Goal: Communication & Community: Answer question/provide support

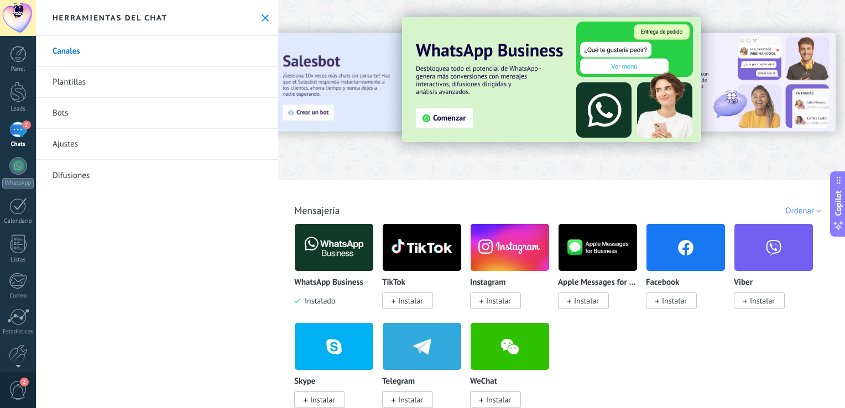
scroll to position [203, 0]
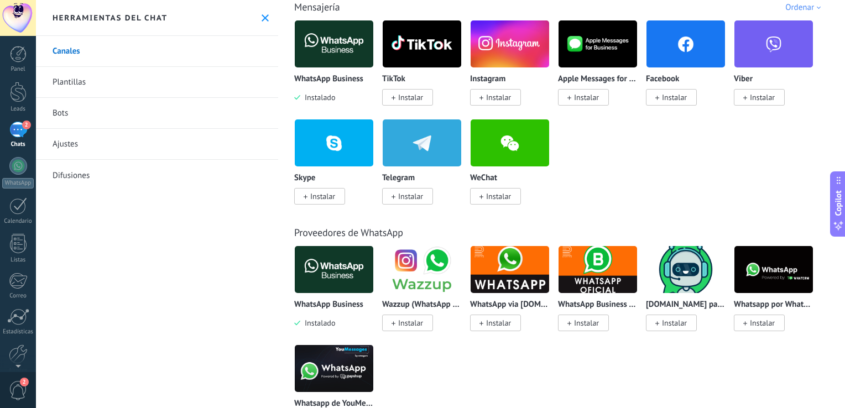
click at [24, 129] on div "2" at bounding box center [18, 130] width 18 height 16
click at [265, 17] on icon at bounding box center [264, 17] width 7 height 7
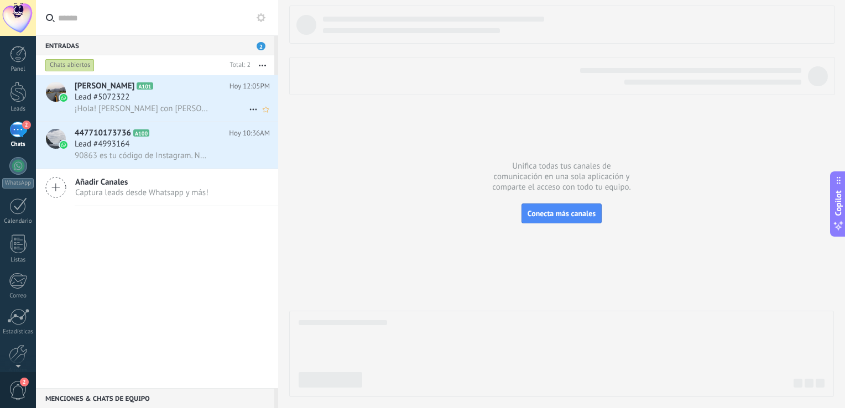
click at [143, 97] on div "Lead #5072322" at bounding box center [172, 97] width 195 height 11
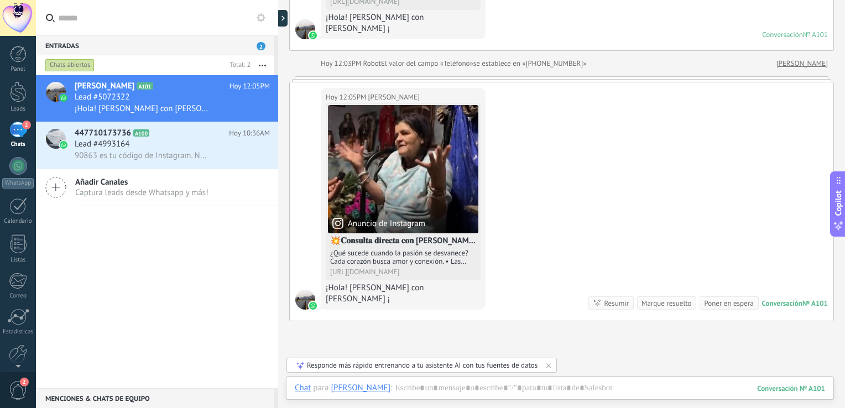
scroll to position [276, 0]
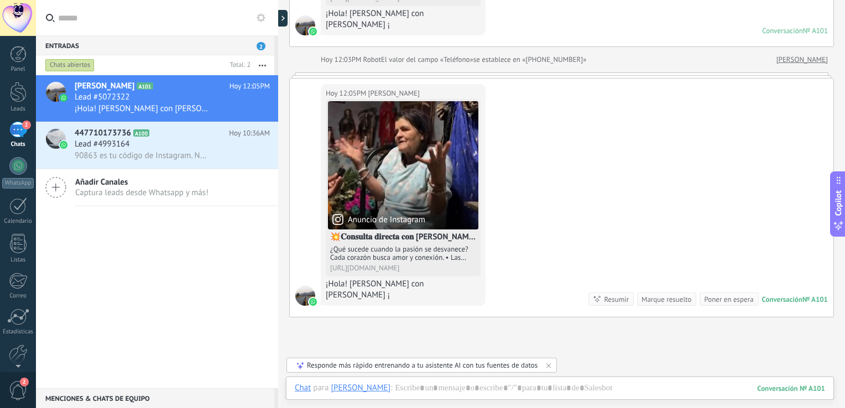
click at [467, 399] on div at bounding box center [560, 402] width 548 height 11
click at [468, 392] on div at bounding box center [560, 398] width 530 height 33
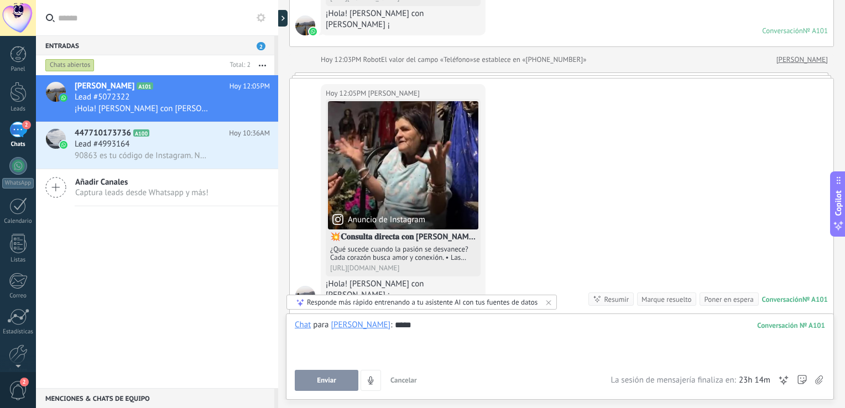
click at [343, 377] on button "Enviar" at bounding box center [327, 380] width 64 height 21
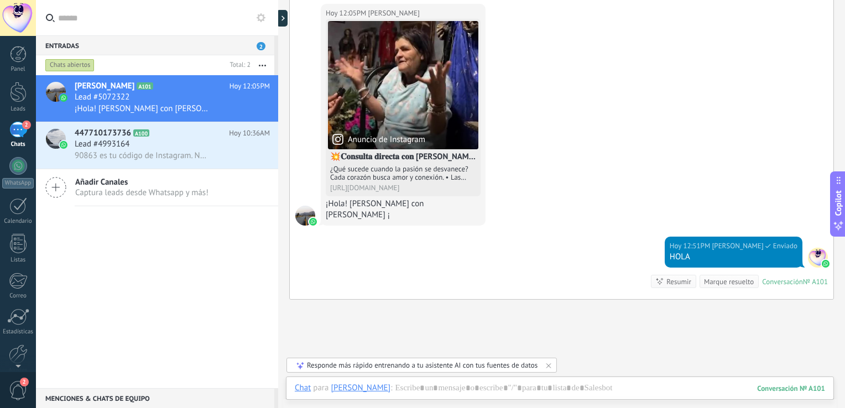
scroll to position [354, 0]
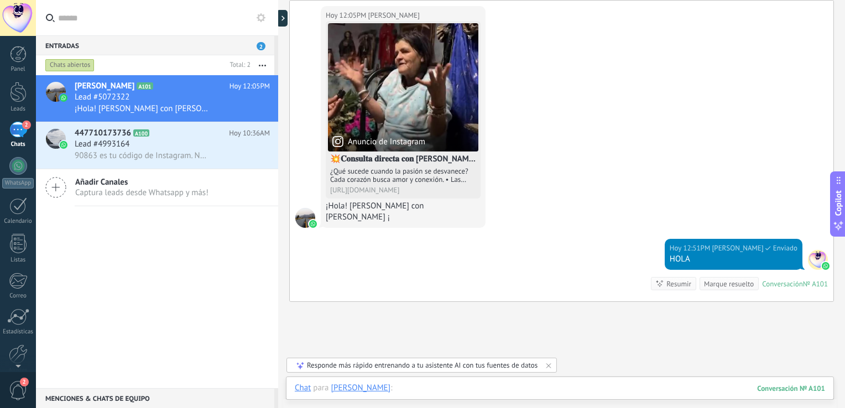
click at [499, 388] on div at bounding box center [560, 398] width 530 height 33
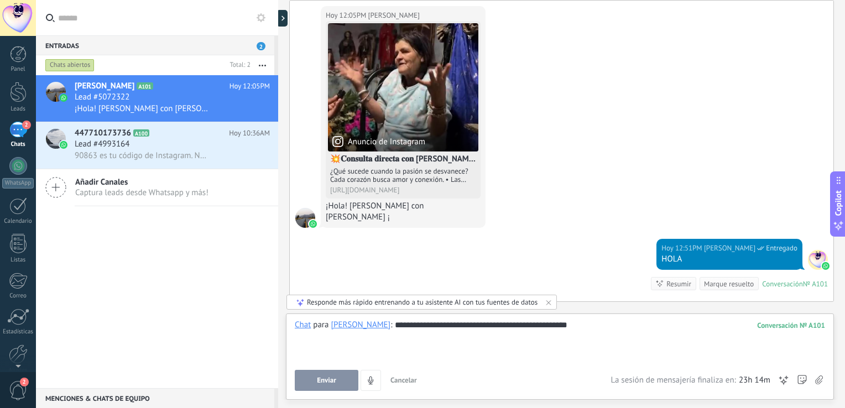
click at [340, 385] on button "Enviar" at bounding box center [327, 380] width 64 height 21
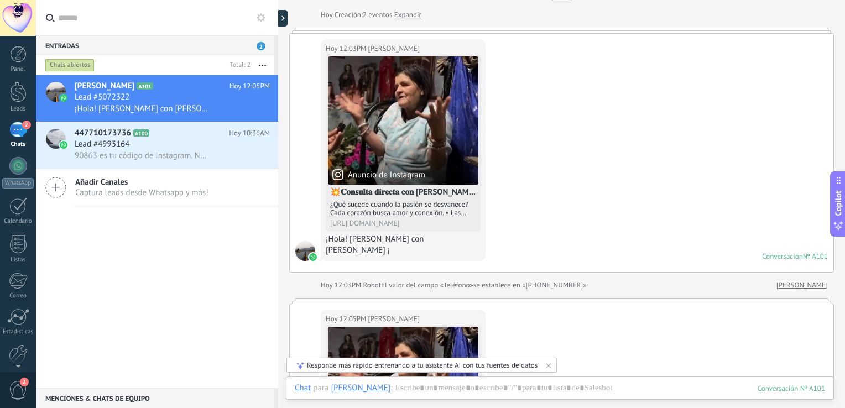
scroll to position [0, 0]
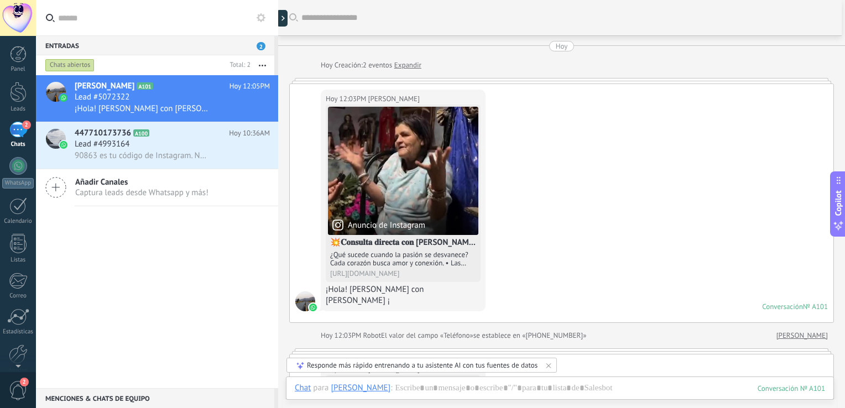
click at [763, 11] on div at bounding box center [565, 17] width 529 height 35
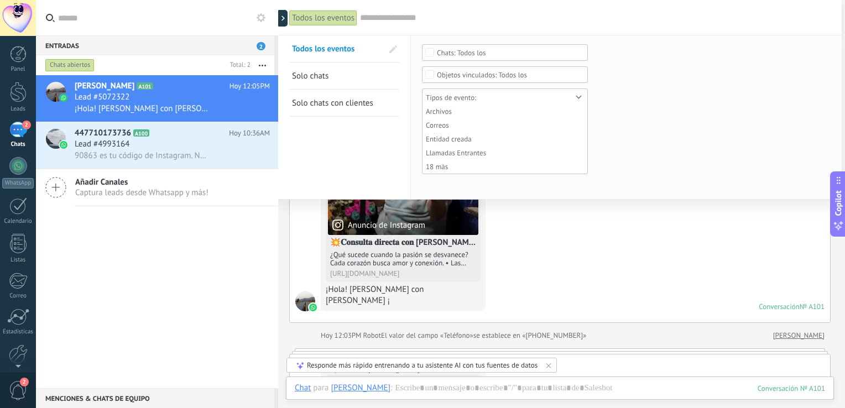
click at [302, 291] on div at bounding box center [305, 301] width 20 height 20
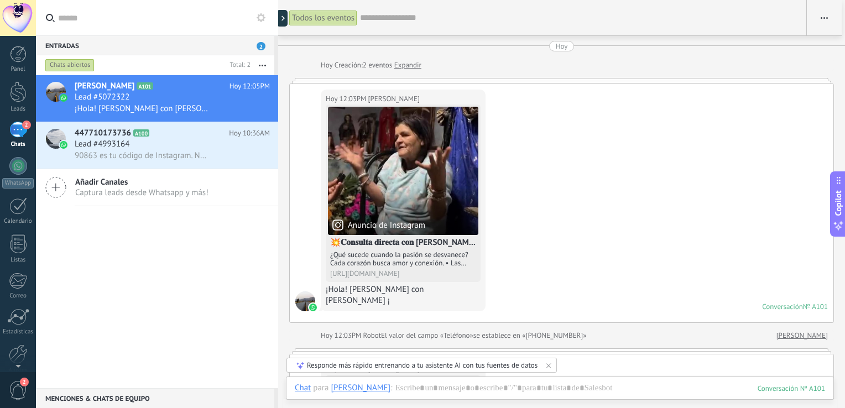
click at [823, 21] on span "button" at bounding box center [823, 17] width 7 height 21
click at [685, 108] on div "Hoy 12:03PM [PERSON_NAME] de Instagram 💥𝐂𝐨𝐧𝐬𝐮𝐥𝐭𝐚 𝐝𝐢𝐫𝐞𝐜𝐭𝐚 𝐜𝐨𝐧 [PERSON_NAME]🔮 ¿Qu…" at bounding box center [561, 203] width 543 height 238
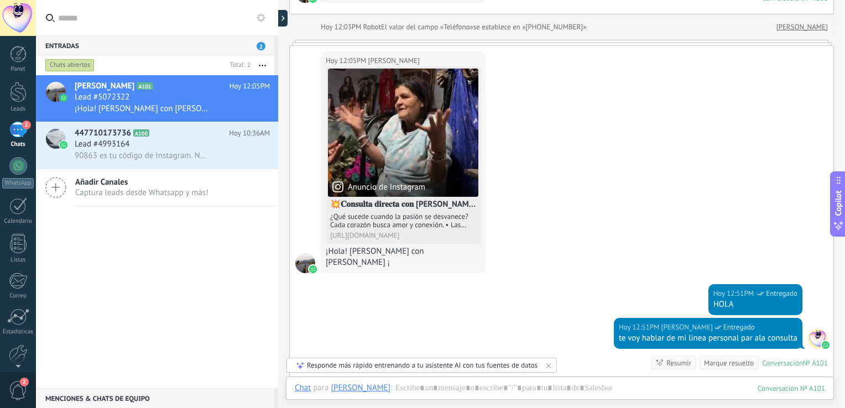
scroll to position [451, 0]
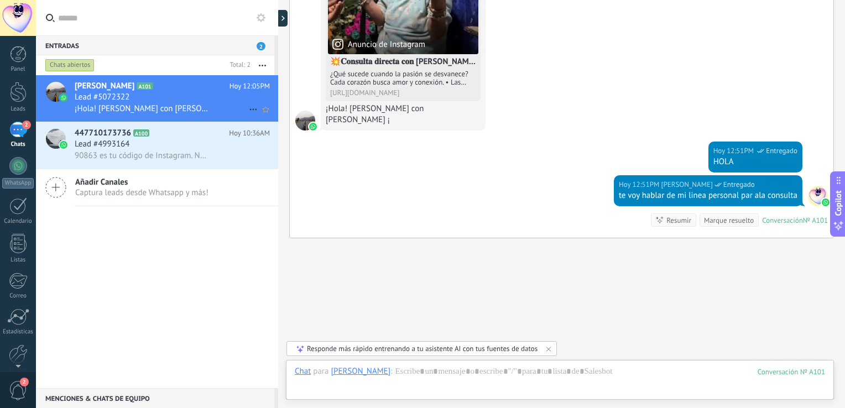
click at [176, 108] on span "¡Hola! [PERSON_NAME] con [PERSON_NAME] ¡" at bounding box center [142, 108] width 134 height 11
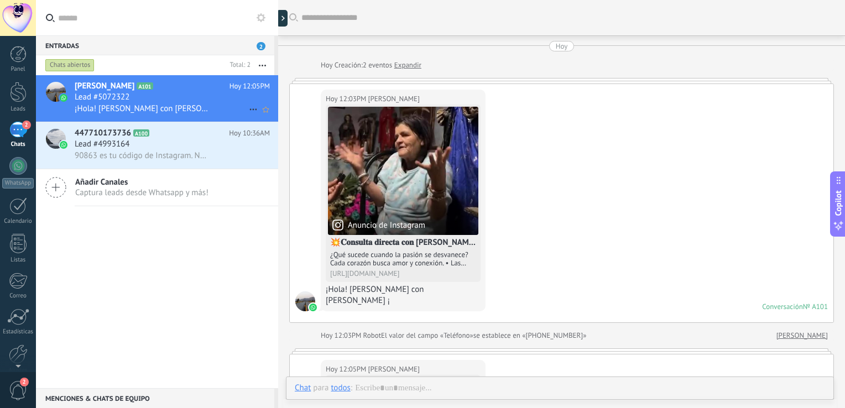
scroll to position [431, 0]
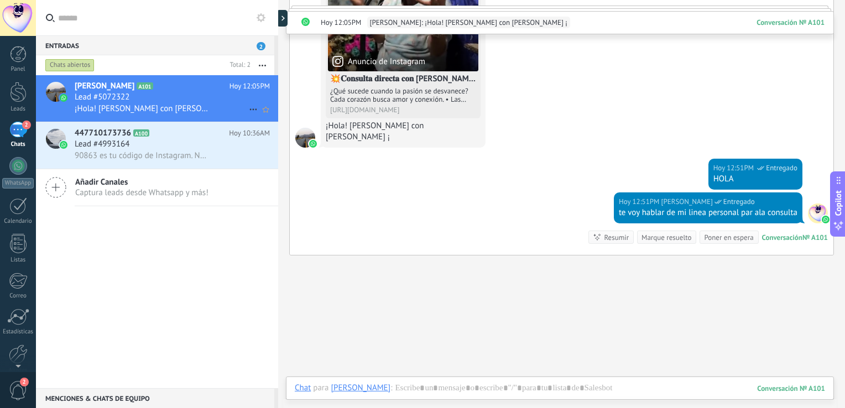
click at [252, 109] on use at bounding box center [252, 110] width 7 height 2
click at [238, 111] on div at bounding box center [422, 204] width 845 height 408
click at [791, 22] on span "Conversación № A101" at bounding box center [790, 22] width 68 height 11
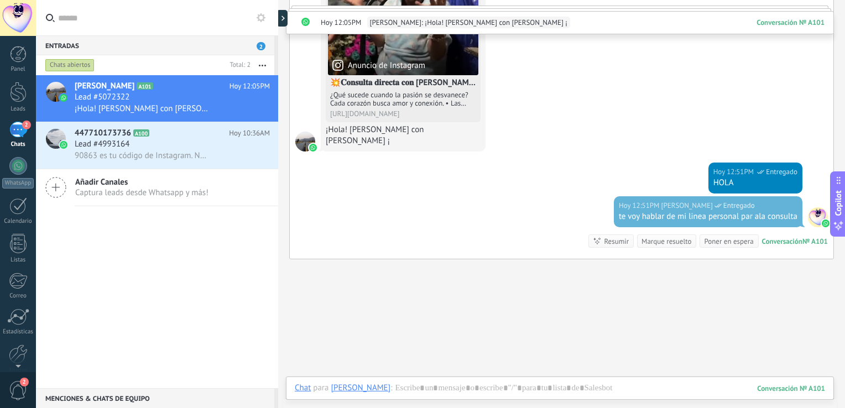
click at [784, 25] on span "Conversación № A101" at bounding box center [790, 22] width 68 height 11
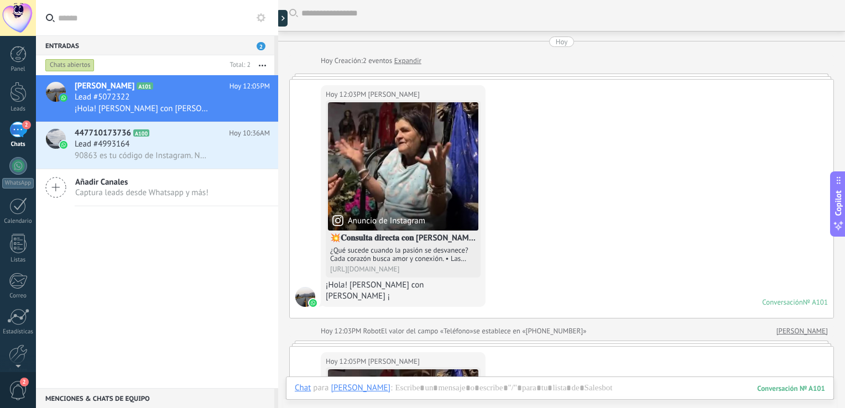
scroll to position [0, 0]
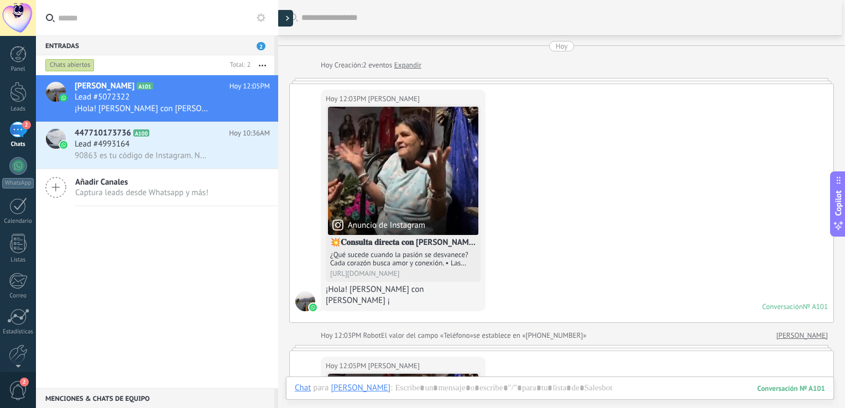
click at [287, 18] on use at bounding box center [287, 18] width 3 height 5
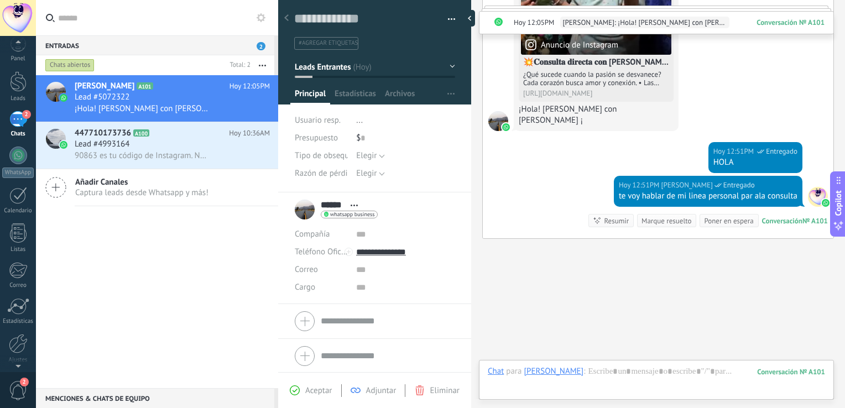
scroll to position [32, 0]
click at [18, 332] on link "Ajustes" at bounding box center [18, 328] width 36 height 30
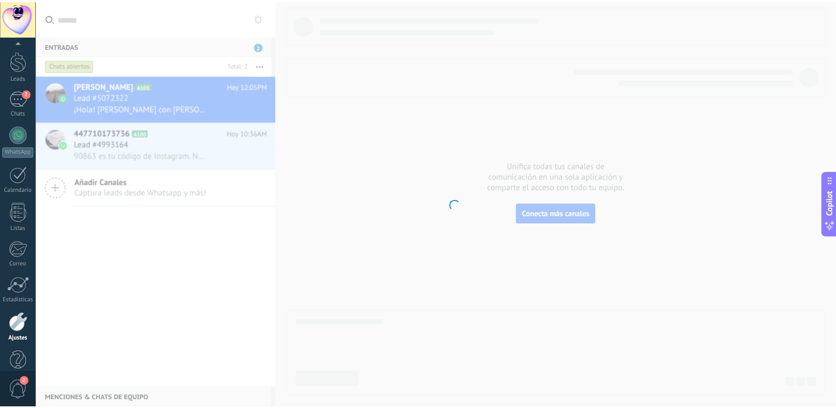
scroll to position [51, 0]
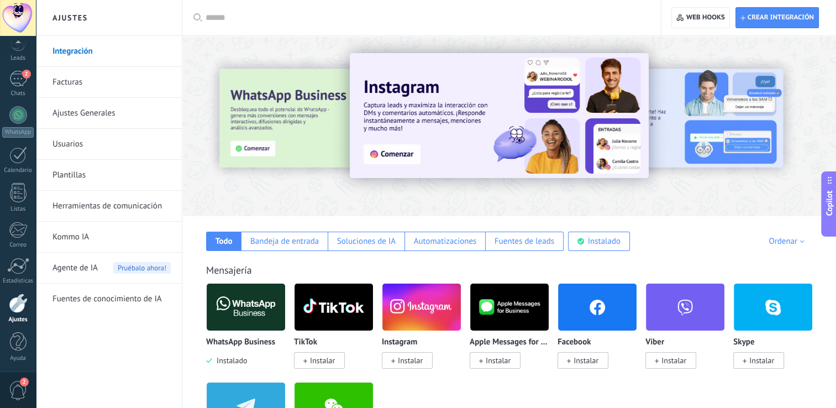
click at [72, 143] on link "Usuarios" at bounding box center [112, 144] width 118 height 31
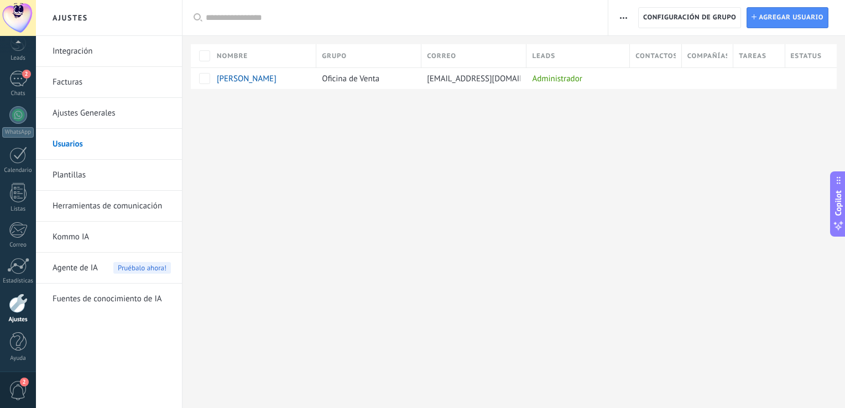
click at [107, 113] on link "Ajustes Generales" at bounding box center [112, 113] width 118 height 31
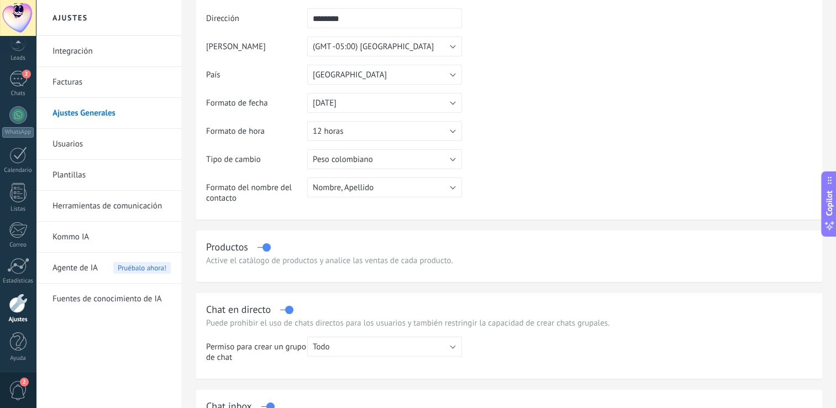
scroll to position [132, 0]
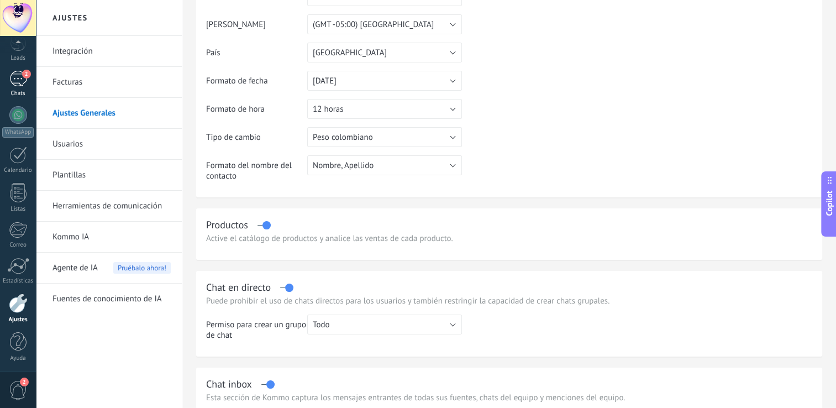
click at [19, 81] on div "2" at bounding box center [18, 79] width 18 height 16
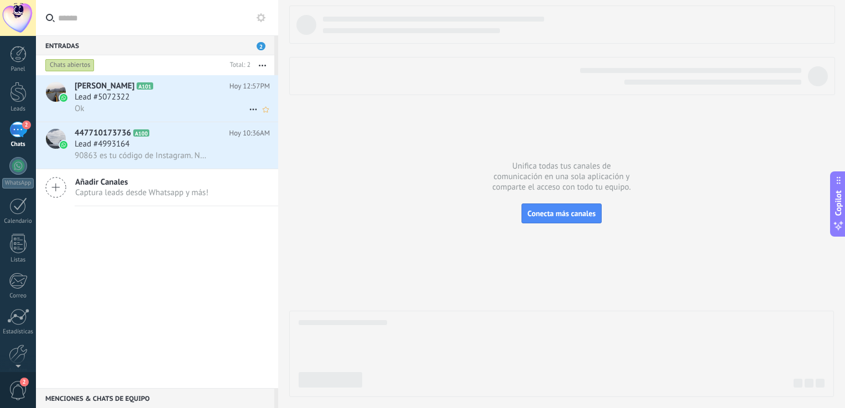
click at [198, 109] on div "Ok" at bounding box center [172, 109] width 195 height 12
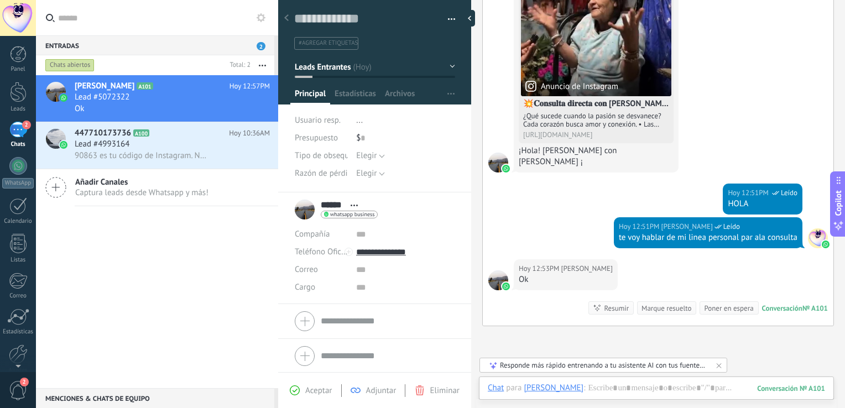
scroll to position [409, 0]
click at [179, 151] on span "90863 es tu código de Instagram. No lo compartas." at bounding box center [142, 155] width 134 height 11
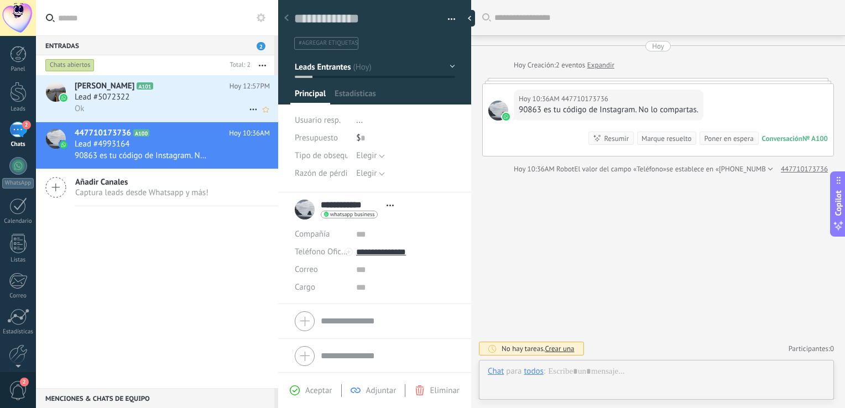
scroll to position [16, 0]
click at [180, 101] on div "Lead #5072322" at bounding box center [172, 97] width 195 height 11
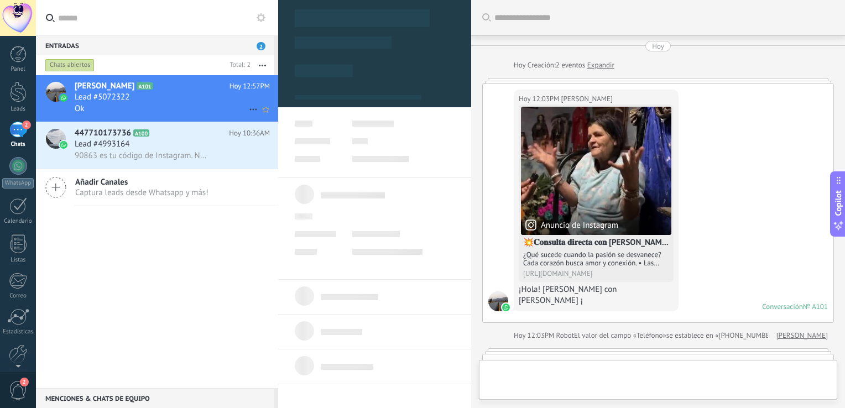
scroll to position [497, 0]
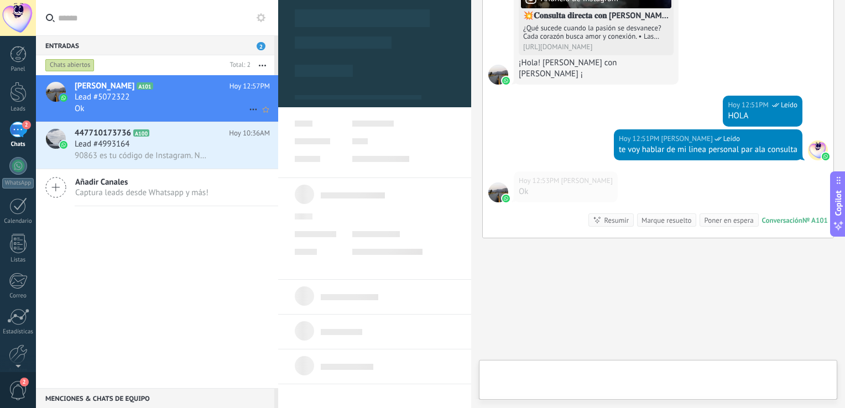
type textarea "**********"
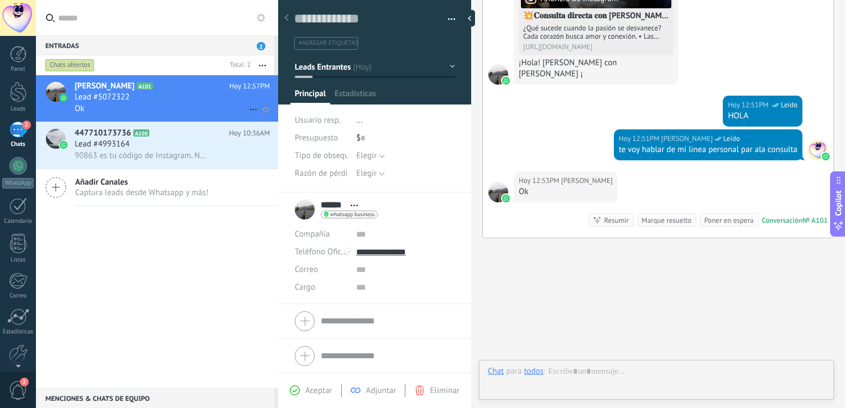
scroll to position [16, 0]
